Goal: Browse casually

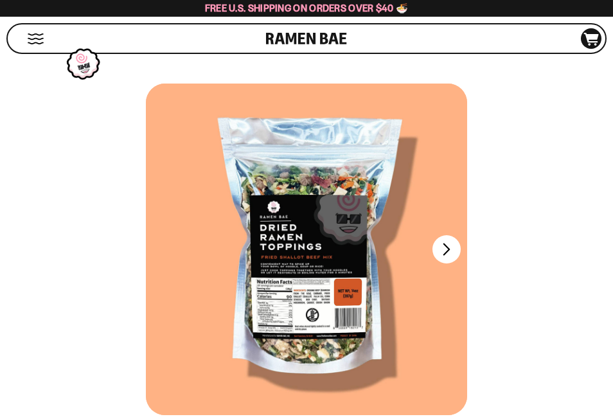
scroll to position [450, 0]
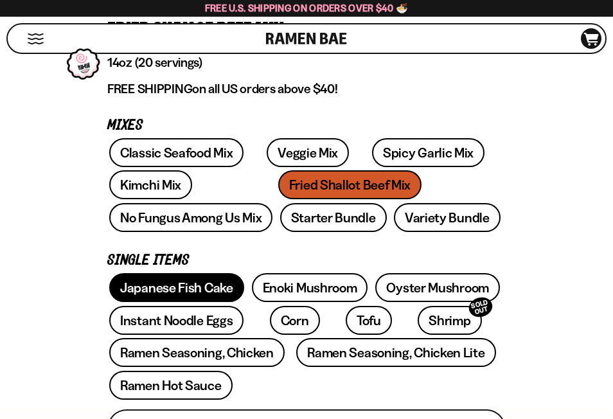
click at [204, 292] on link "Japanese Fish Cake" at bounding box center [176, 287] width 135 height 29
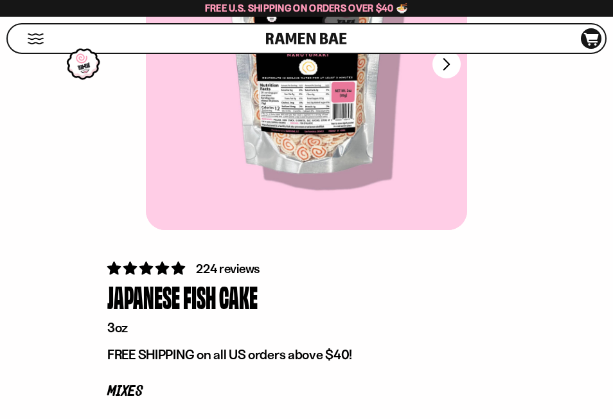
scroll to position [193, 0]
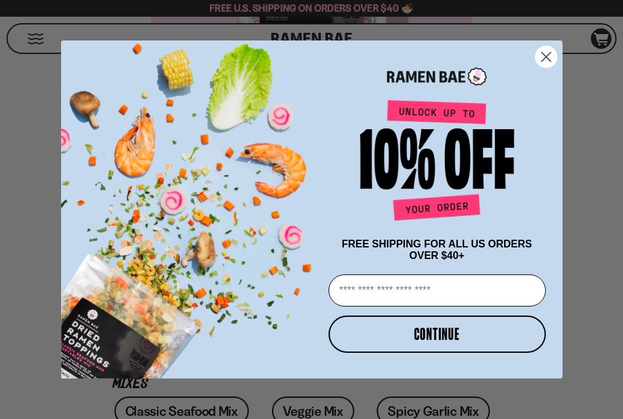
click at [546, 53] on icon "Close dialog" at bounding box center [545, 56] width 9 height 9
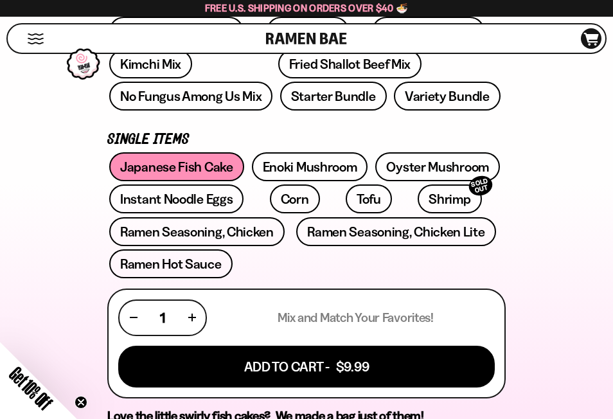
scroll to position [578, 0]
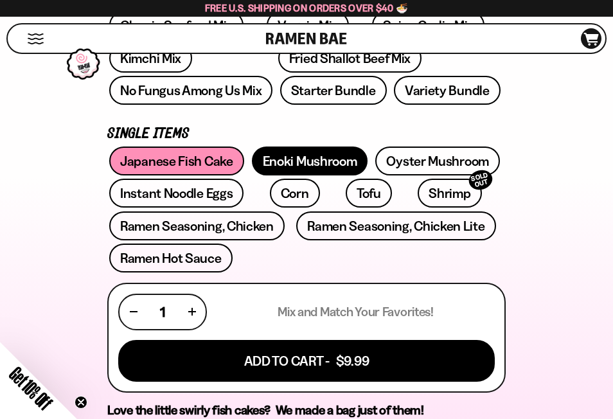
click at [339, 157] on link "Enoki Mushroom" at bounding box center [310, 161] width 116 height 29
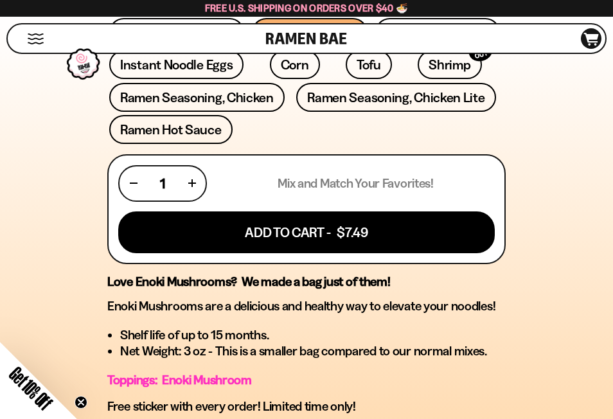
scroll to position [514, 0]
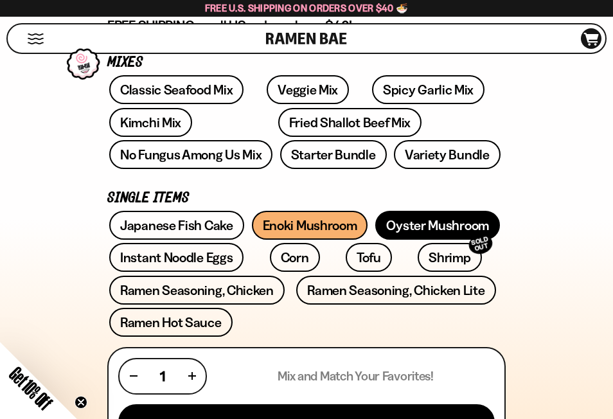
click at [460, 227] on link "Oyster Mushroom" at bounding box center [437, 225] width 125 height 29
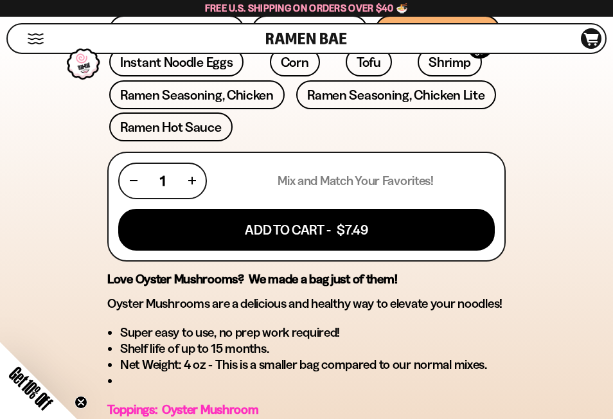
scroll to position [578, 0]
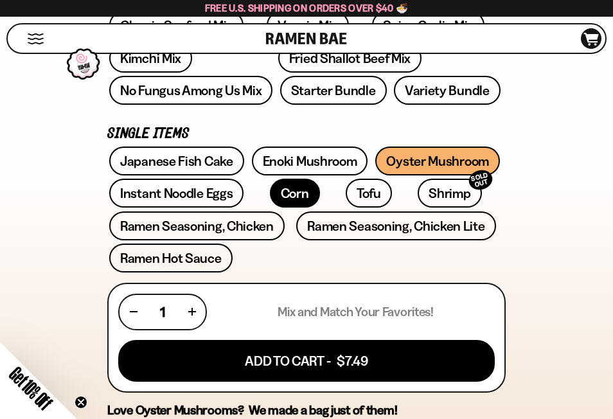
click at [271, 192] on link "Corn" at bounding box center [295, 193] width 50 height 29
click at [418, 190] on link "Shrimp SOLD OUT" at bounding box center [450, 193] width 64 height 29
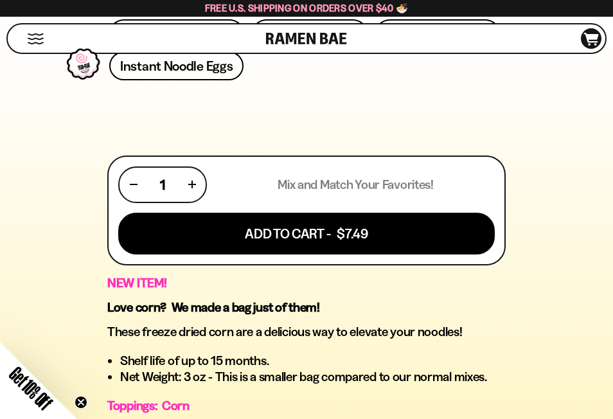
scroll to position [707, 0]
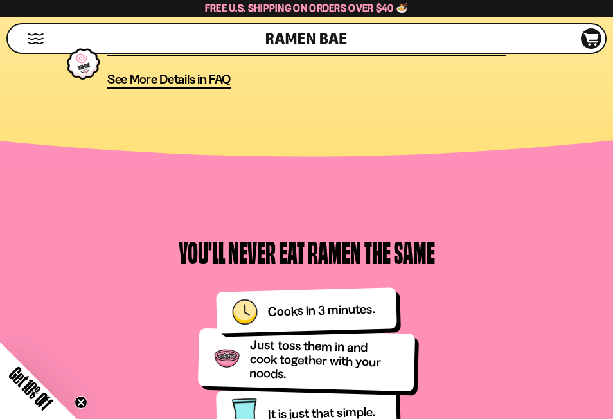
scroll to position [1285, 0]
